Goal: Task Accomplishment & Management: Use online tool/utility

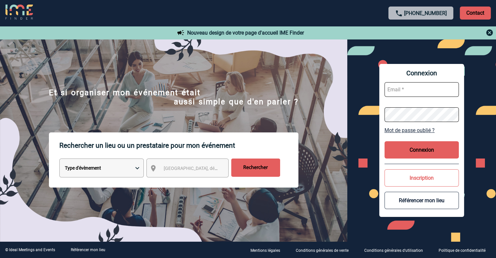
click at [129, 168] on select "Type d'évènement Séminaire avec nuitée Réunion Repas de groupe Team Building & …" at bounding box center [101, 168] width 84 height 19
click at [183, 171] on span "[GEOGRAPHIC_DATA], département, région..." at bounding box center [209, 168] width 91 height 5
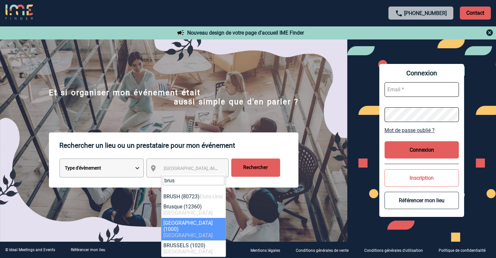
type input "brus"
select select "308152"
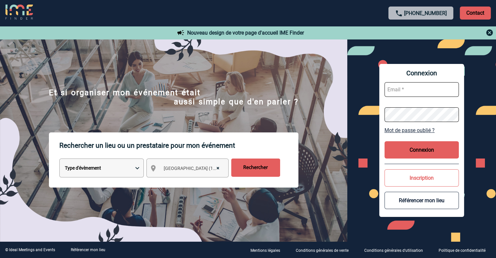
click at [267, 167] on input "Rechercher" at bounding box center [255, 168] width 49 height 18
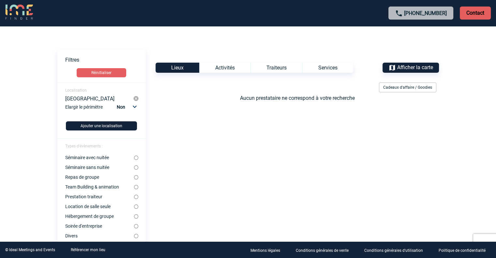
click at [134, 106] on select "Non 10km 20km 50km" at bounding box center [126, 107] width 22 height 8
select select "20"
click at [116, 103] on select "Non 10km 20km 50km" at bounding box center [126, 107] width 22 height 8
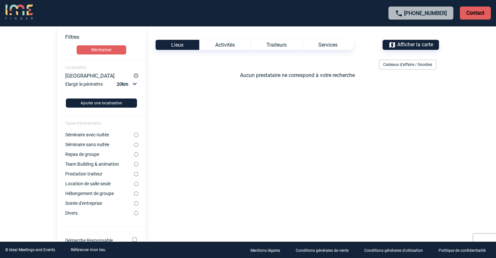
scroll to position [65, 0]
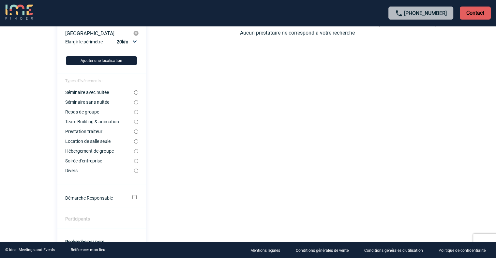
click at [138, 172] on form "Localisation [GEOGRAPHIC_DATA] Elargir le périmètre Non 10km 20km 50km Repas de…" at bounding box center [101, 216] width 88 height 398
click at [135, 172] on input "Divers" at bounding box center [136, 171] width 4 height 4
radio input "true"
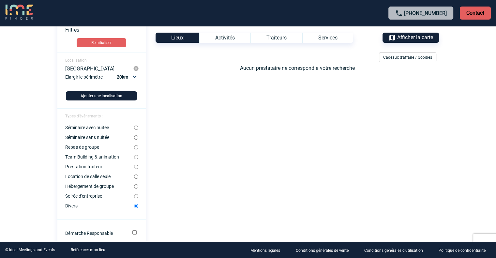
scroll to position [33, 0]
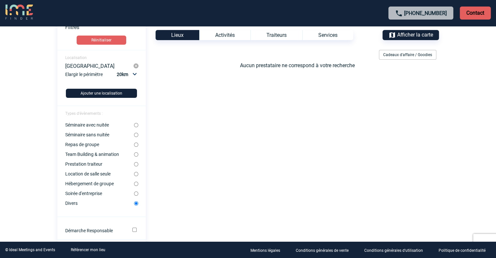
click at [105, 92] on button "Ajouter une localisation" at bounding box center [101, 93] width 71 height 9
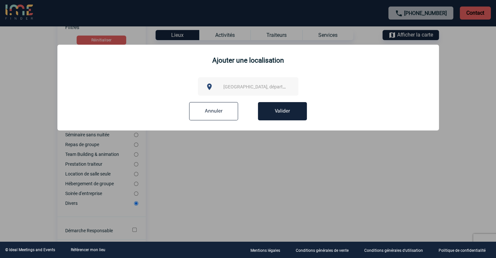
click at [239, 87] on span "[GEOGRAPHIC_DATA], département, région..." at bounding box center [268, 86] width 91 height 5
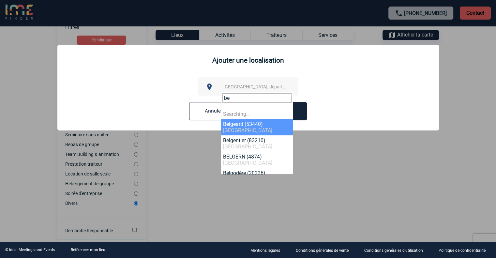
type input "b"
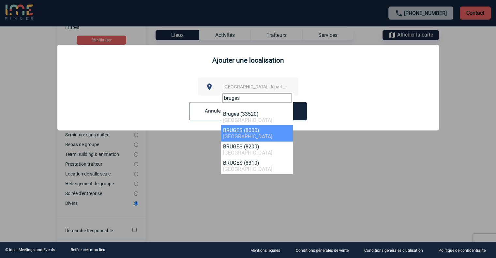
type input "bruges"
select select "308534"
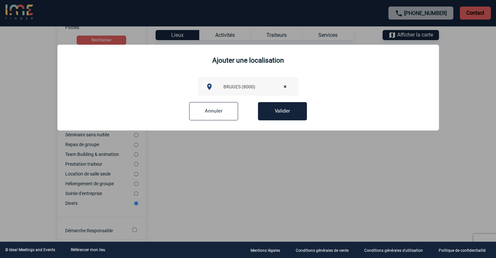
click at [284, 116] on button "Valider" at bounding box center [282, 111] width 49 height 18
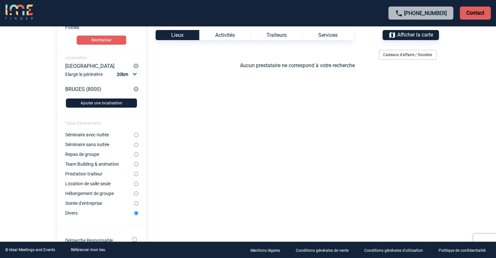
click at [110, 101] on button "Ajouter une localisation" at bounding box center [101, 102] width 71 height 9
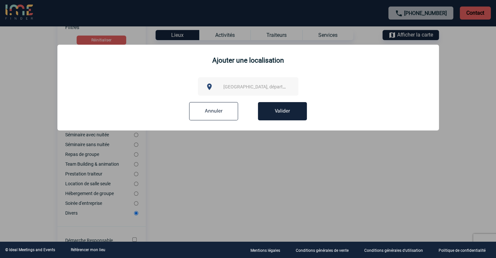
click at [248, 87] on span "[GEOGRAPHIC_DATA], département, région..." at bounding box center [268, 86] width 91 height 5
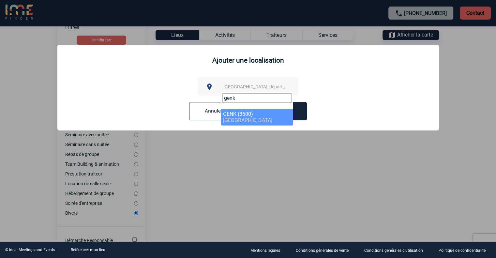
type input "genk"
select select "308343"
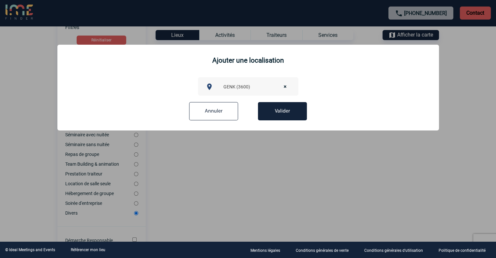
click at [288, 113] on button "Valider" at bounding box center [282, 111] width 49 height 18
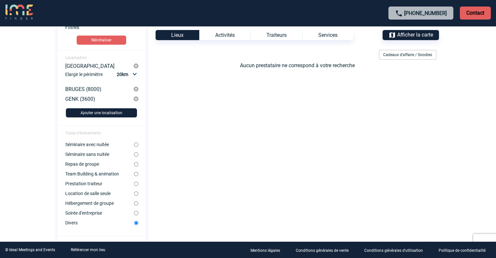
click at [134, 74] on select "Non 10km 20km 50km" at bounding box center [126, 74] width 22 height 8
select select "50"
click at [116, 70] on select "Non 10km 20km 50km" at bounding box center [126, 74] width 22 height 8
click at [106, 112] on button "Ajouter une localisation" at bounding box center [101, 112] width 71 height 9
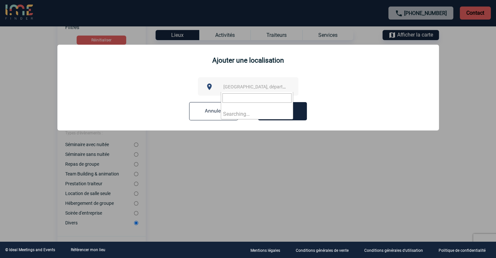
click at [235, 87] on span "[GEOGRAPHIC_DATA], département, région..." at bounding box center [268, 86] width 91 height 5
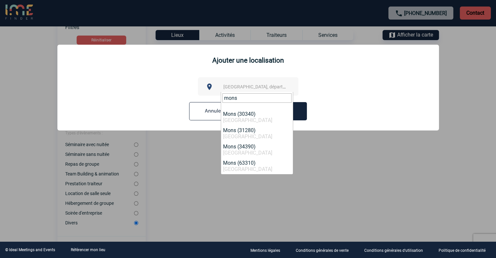
type input "mons"
select select "308493"
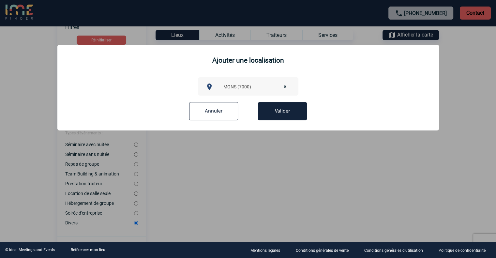
click at [291, 114] on button "Valider" at bounding box center [282, 111] width 49 height 18
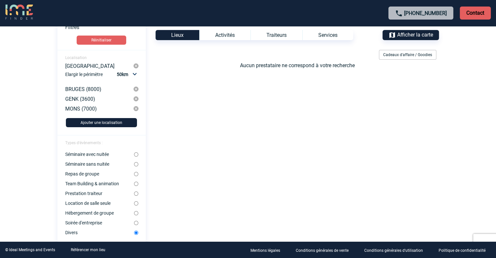
click at [110, 122] on button "Ajouter une localisation" at bounding box center [101, 122] width 71 height 9
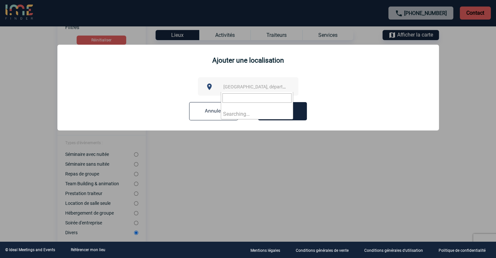
click at [244, 86] on span "[GEOGRAPHIC_DATA], département, région..." at bounding box center [268, 86] width 91 height 5
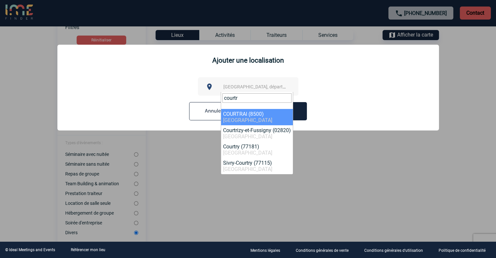
type input "courtr"
select select "308561"
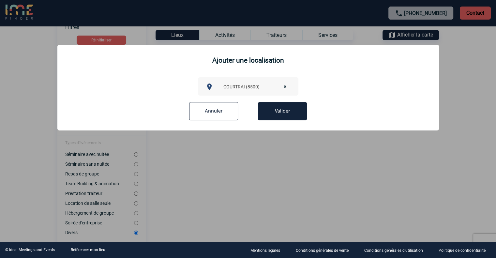
click at [286, 113] on button "Valider" at bounding box center [282, 111] width 49 height 18
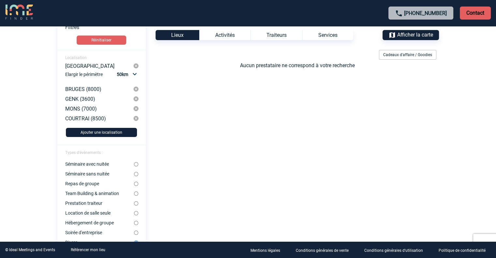
click at [113, 135] on button "Ajouter une localisation" at bounding box center [101, 132] width 71 height 9
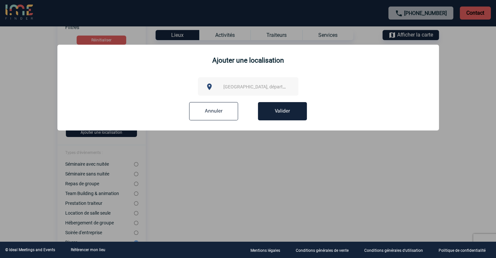
click at [238, 93] on div "[GEOGRAPHIC_DATA], département, région..." at bounding box center [248, 86] width 100 height 18
click at [239, 86] on span "[GEOGRAPHIC_DATA], département, région..." at bounding box center [268, 86] width 91 height 5
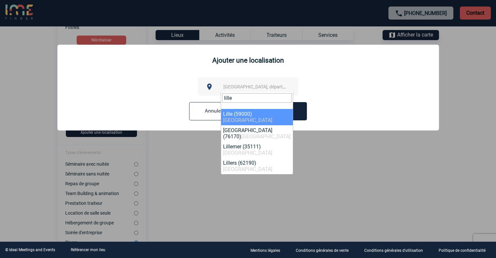
type input "lille"
select select "15081"
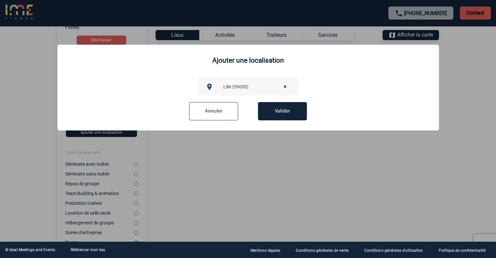
click at [283, 113] on button "Valider" at bounding box center [282, 111] width 49 height 18
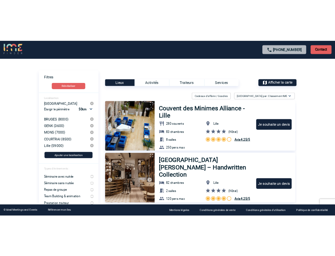
scroll to position [0, 0]
